Goal: Information Seeking & Learning: Compare options

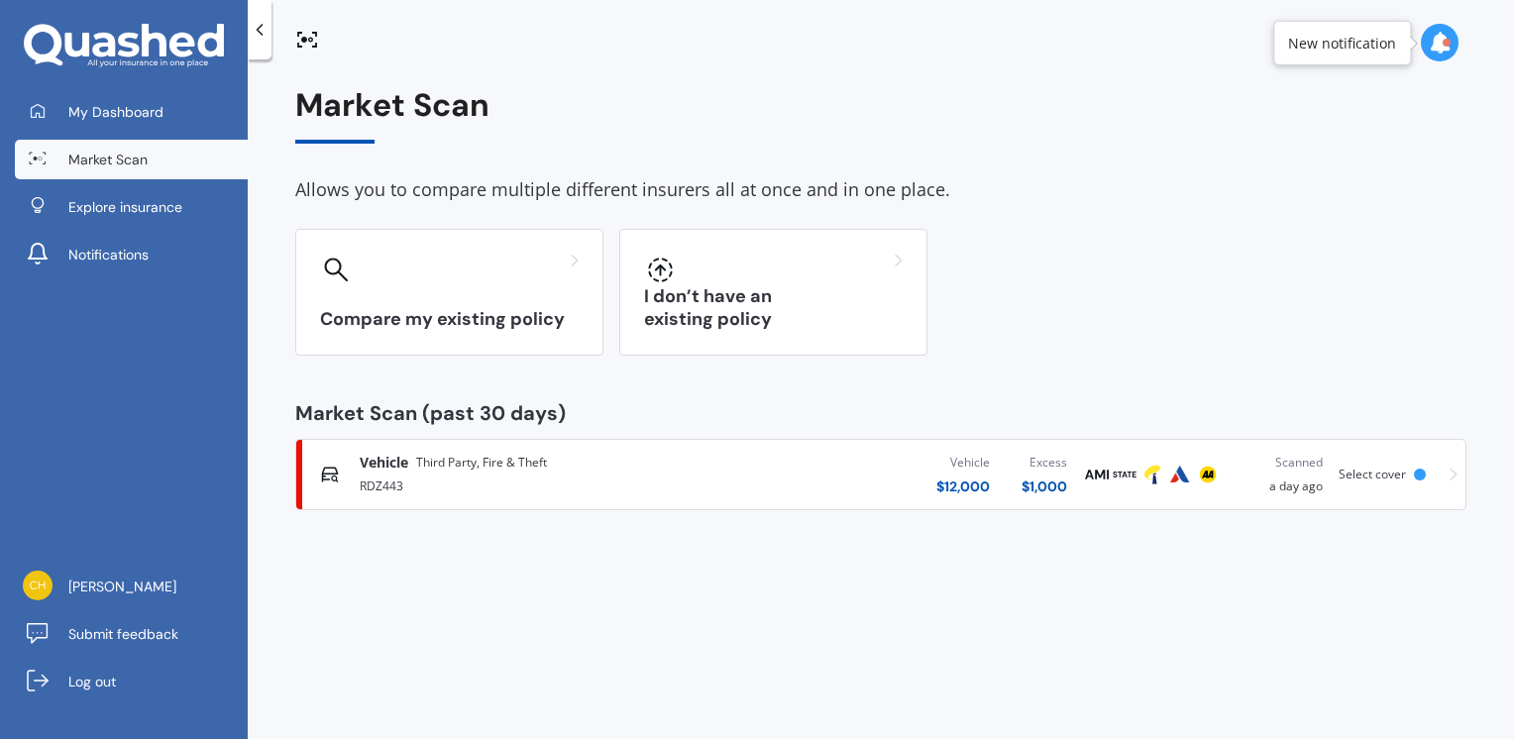
click at [1418, 472] on div at bounding box center [1420, 475] width 12 height 12
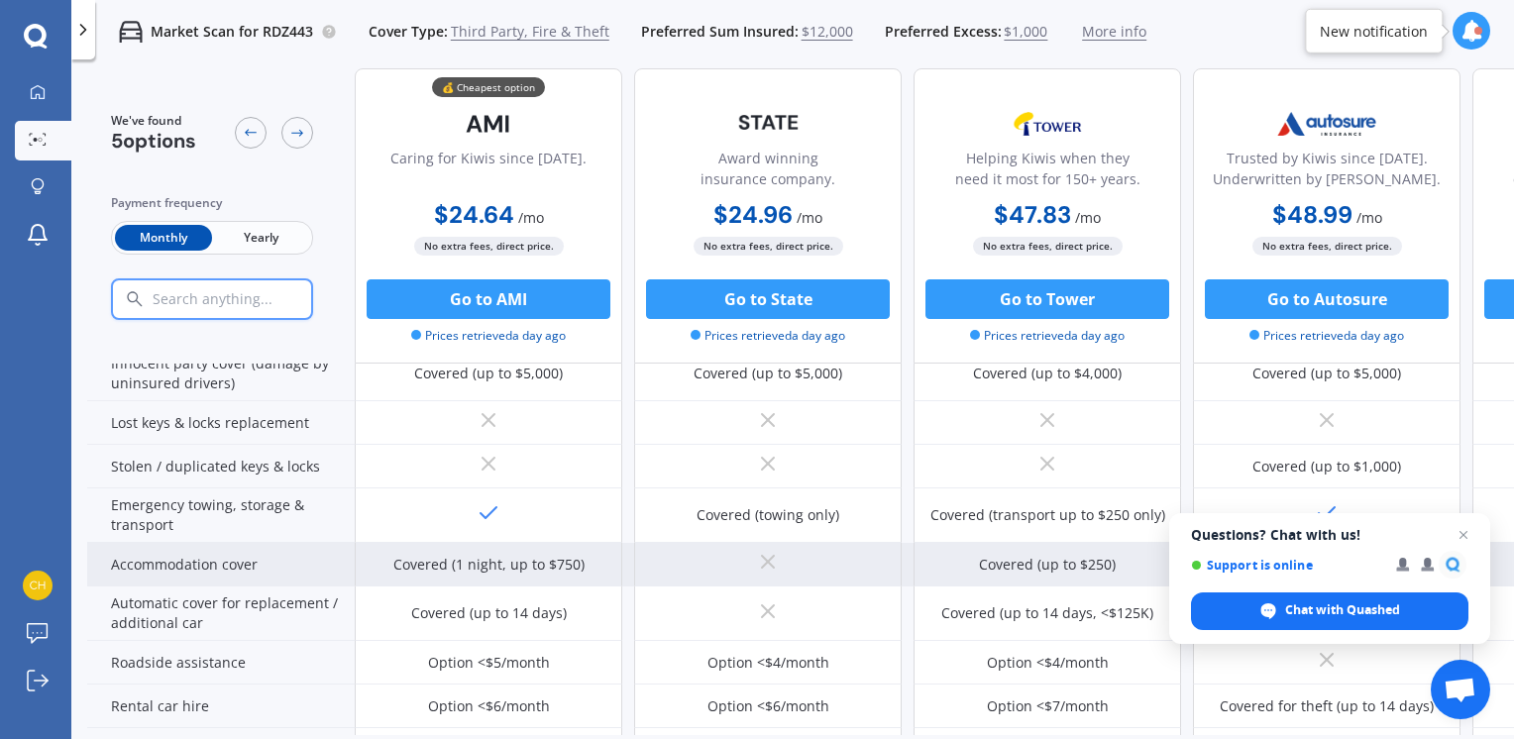
scroll to position [198, 0]
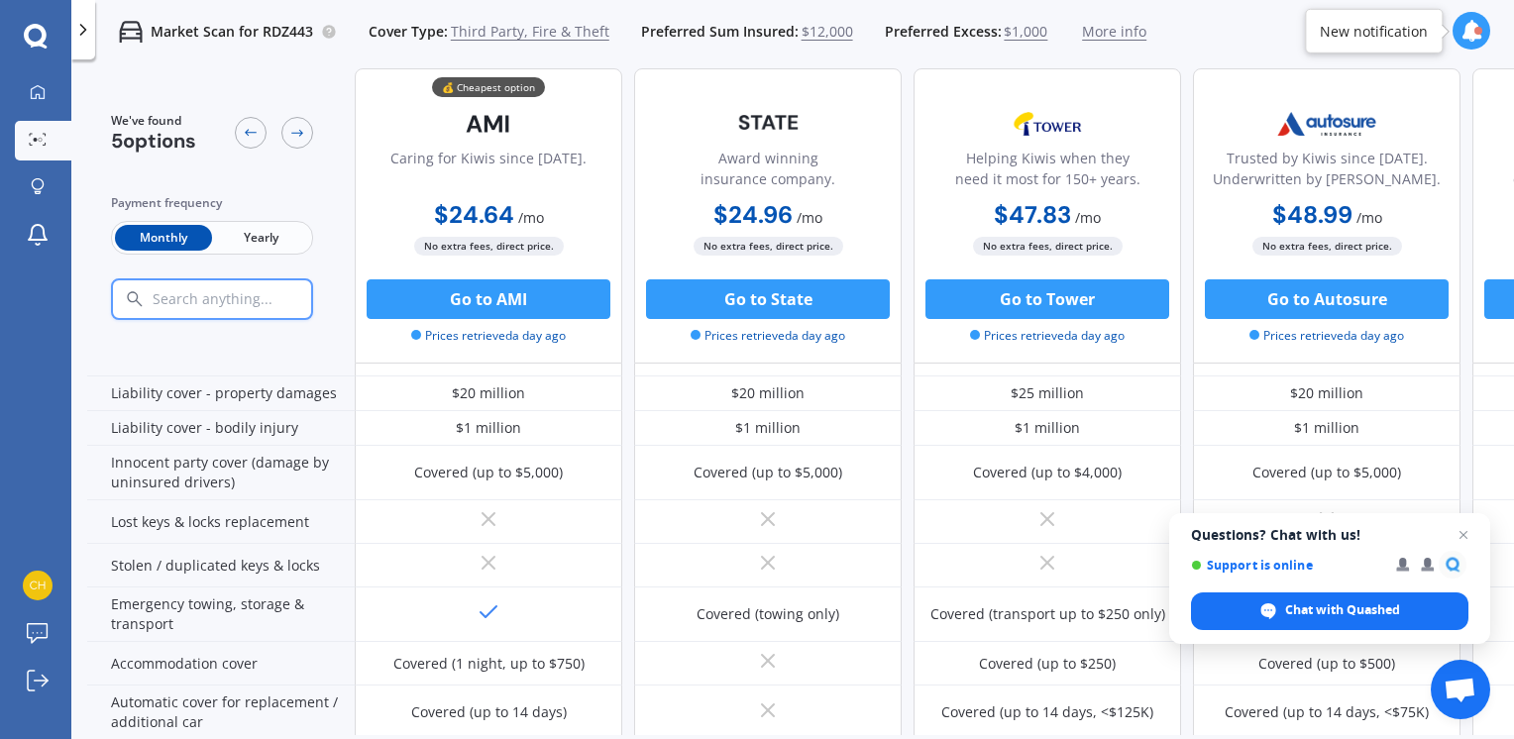
click at [257, 238] on span "Yearly" at bounding box center [260, 238] width 97 height 26
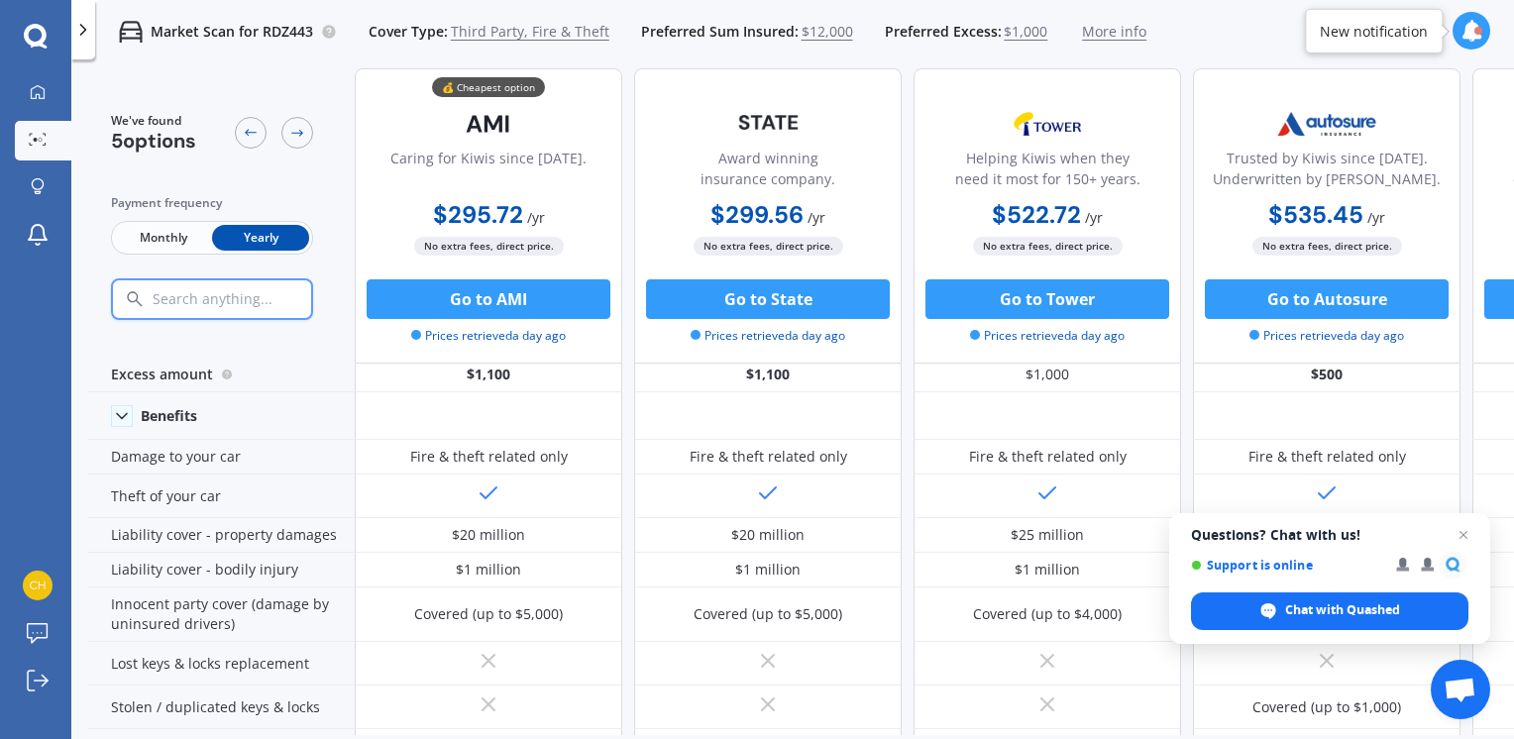
scroll to position [0, 0]
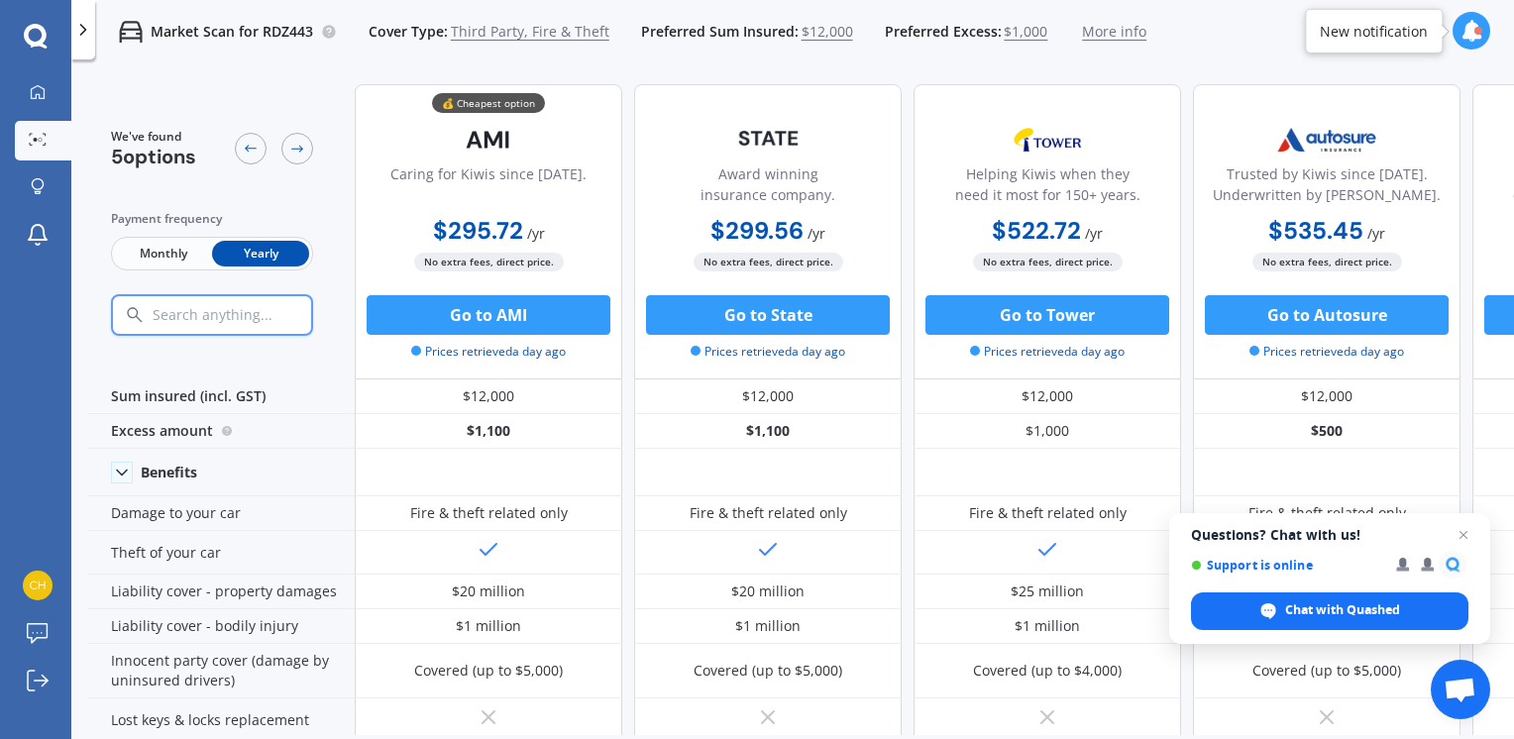
click at [1510, 727] on div "We've found 5 options Payment frequency Monthly Yearly 💰 Cheapest option Caring…" at bounding box center [800, 401] width 1427 height 667
click at [1461, 534] on span "Close chat" at bounding box center [1464, 535] width 25 height 25
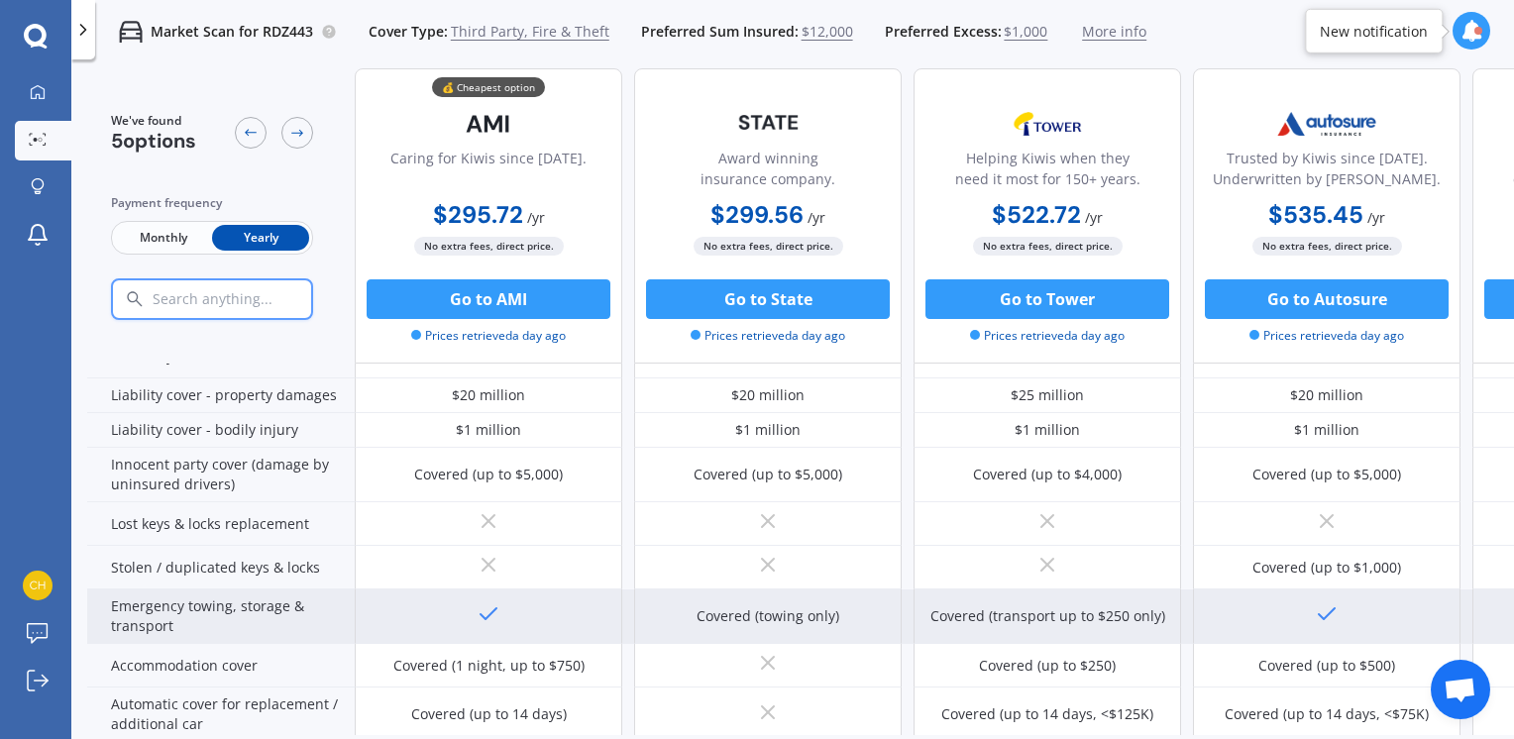
scroll to position [198, 0]
